Goal: Information Seeking & Learning: Learn about a topic

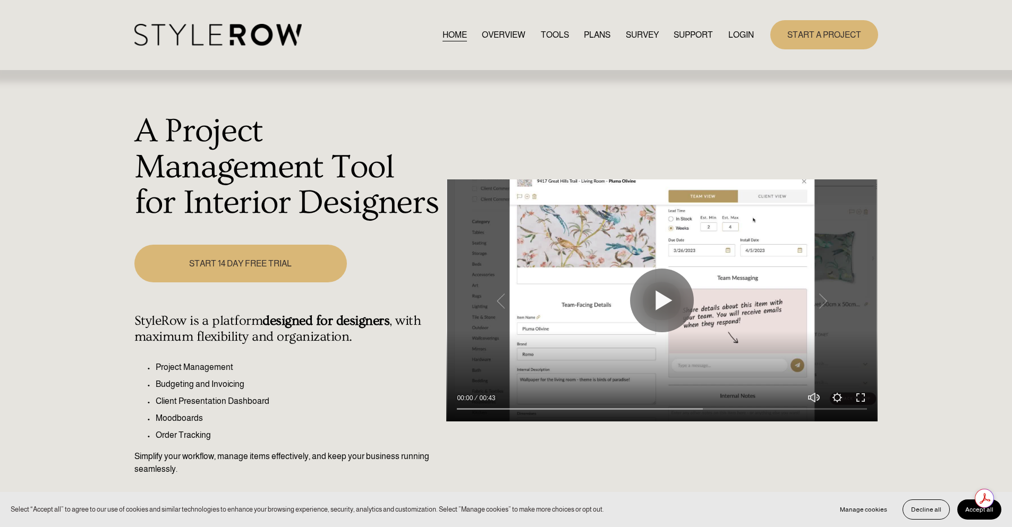
click at [589, 35] on link "PLANS" at bounding box center [597, 35] width 27 height 14
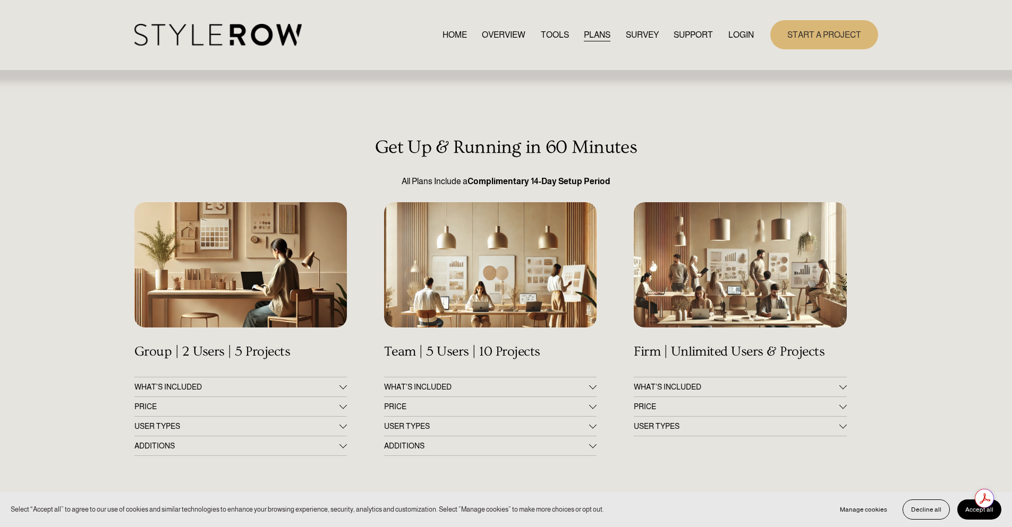
click at [252, 264] on div at bounding box center [240, 264] width 212 height 125
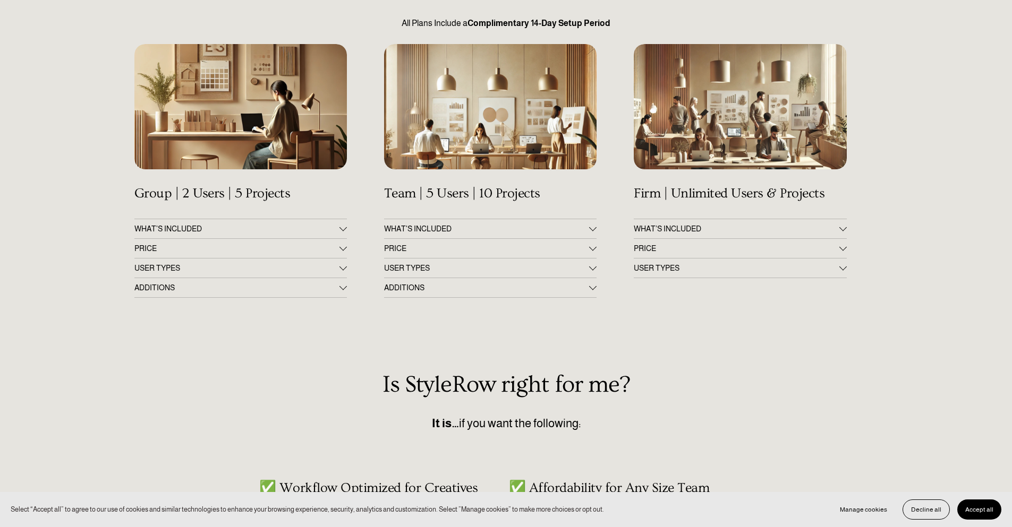
scroll to position [159, 0]
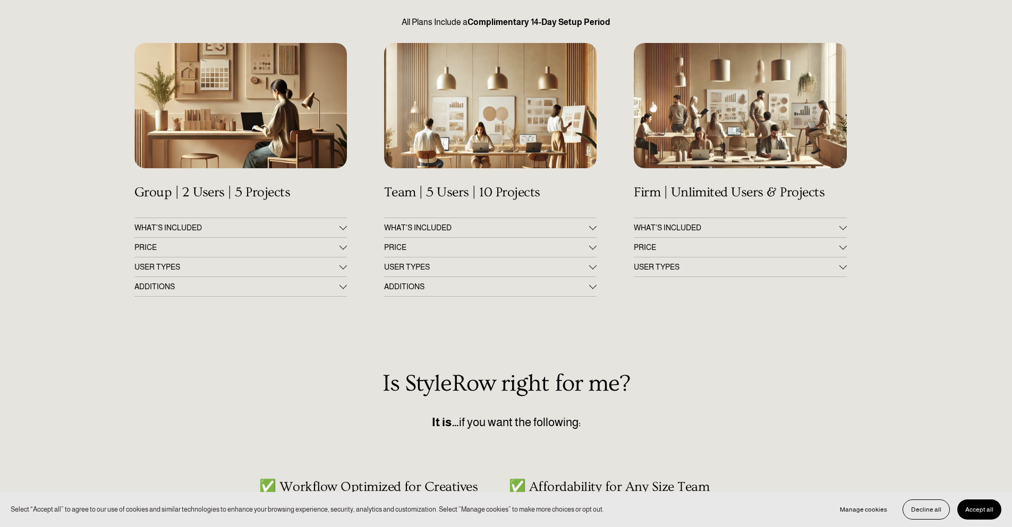
click at [254, 228] on span "WHAT'S INCLUDED" at bounding box center [236, 228] width 205 height 8
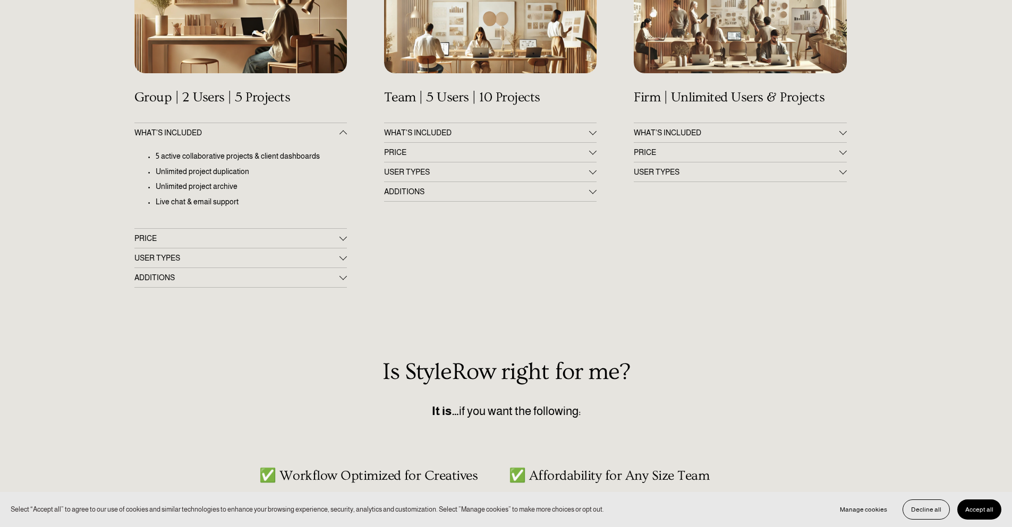
scroll to position [265, 0]
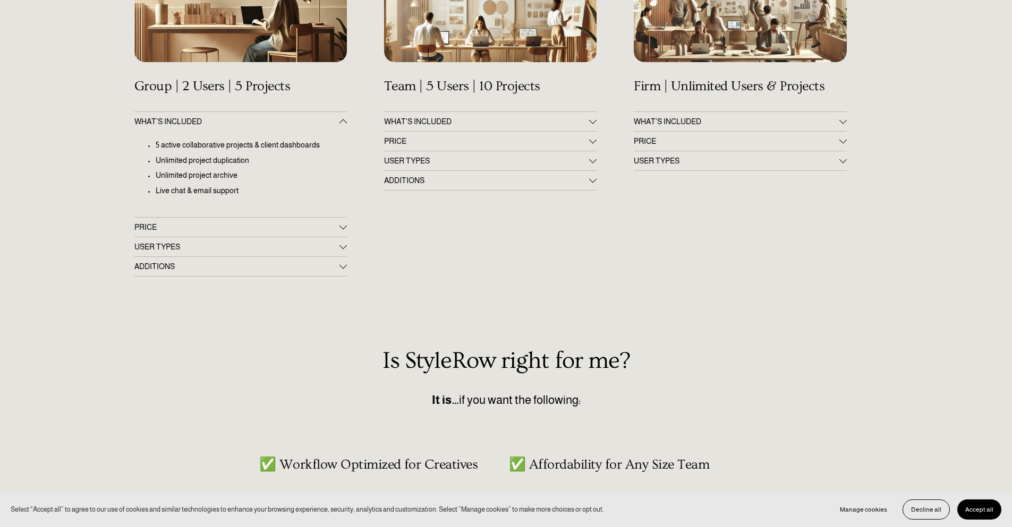
click at [252, 228] on span "PRICE" at bounding box center [236, 227] width 205 height 8
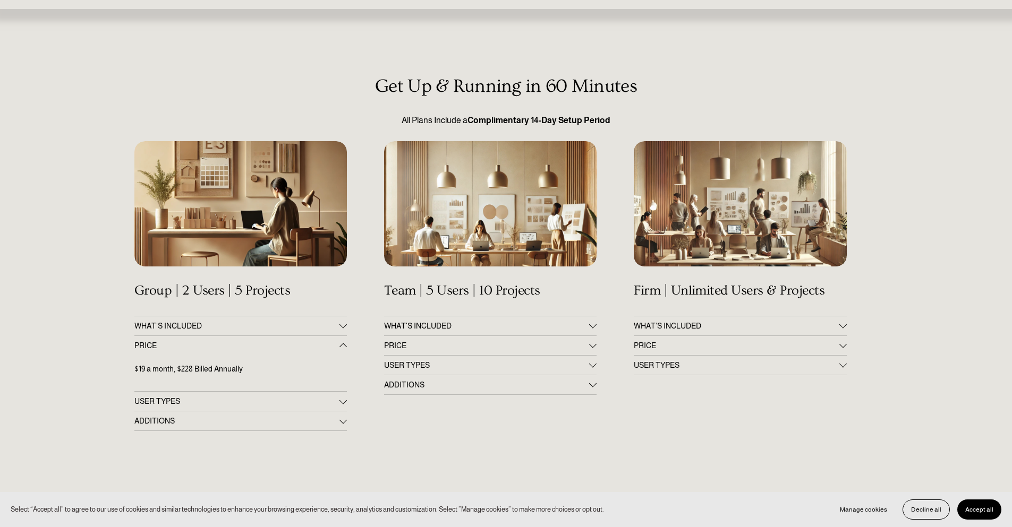
scroll to position [0, 0]
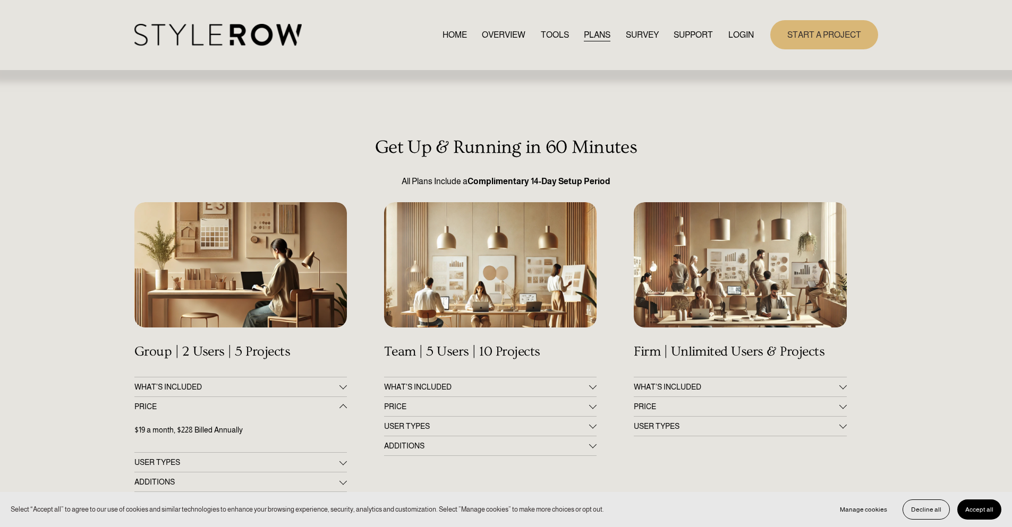
drag, startPoint x: 721, startPoint y: 258, endPoint x: 736, endPoint y: 74, distance: 183.8
click at [499, 35] on link "OVERVIEW" at bounding box center [504, 35] width 44 height 14
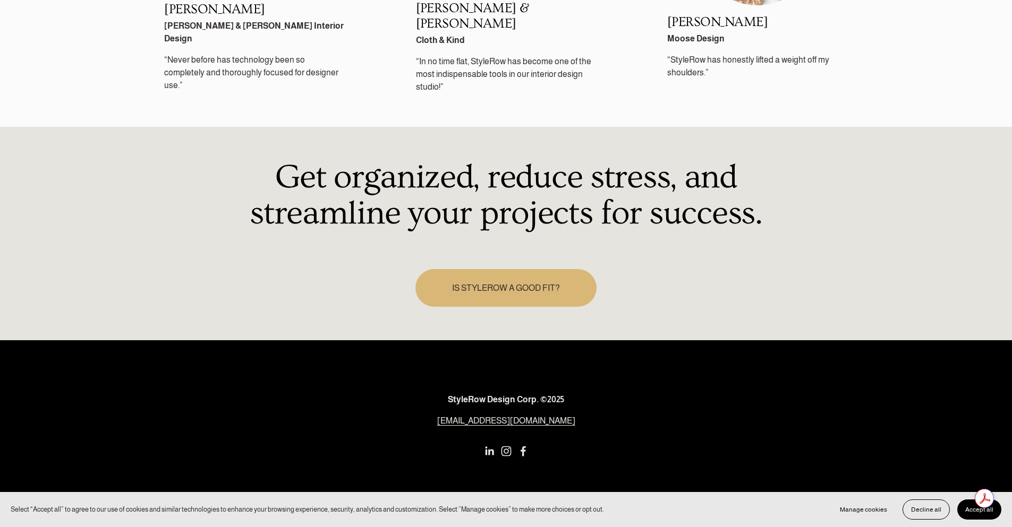
scroll to position [1554, 0]
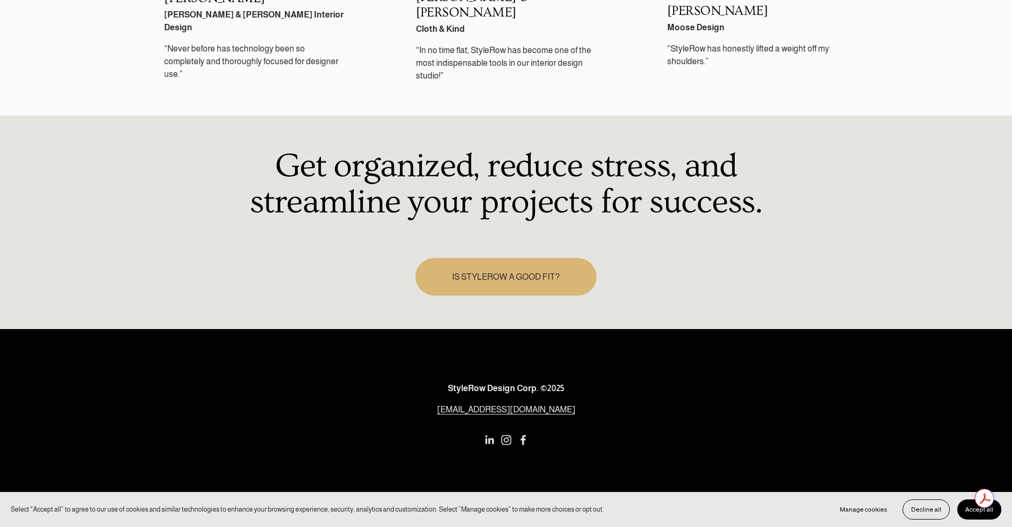
click at [535, 284] on div "Get organized, reduce stress, and streamline your projects for success. IS STYL…" at bounding box center [506, 222] width 1012 height 213
click at [532, 270] on link "IS STYLEROW A GOOD FIT?" at bounding box center [506, 277] width 182 height 38
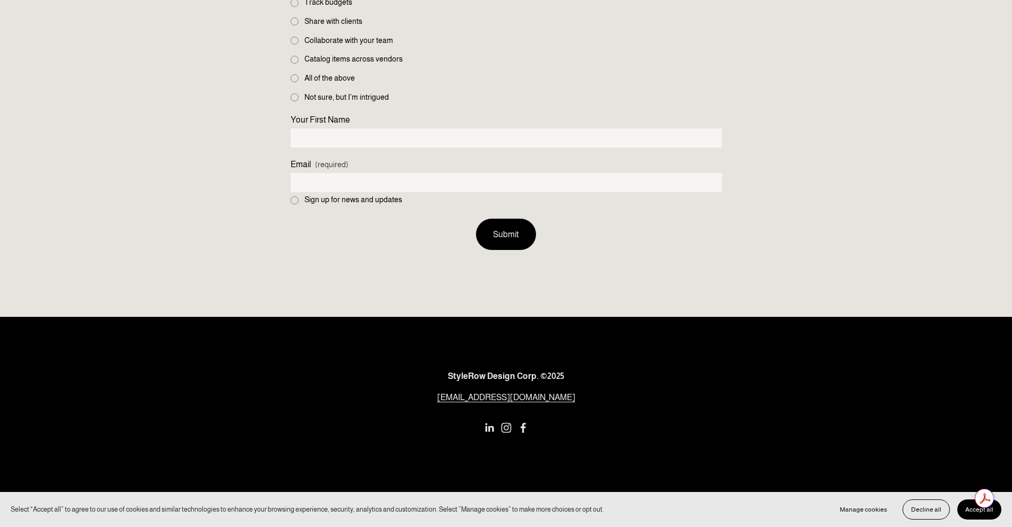
scroll to position [1001, 0]
